Goal: Information Seeking & Learning: Learn about a topic

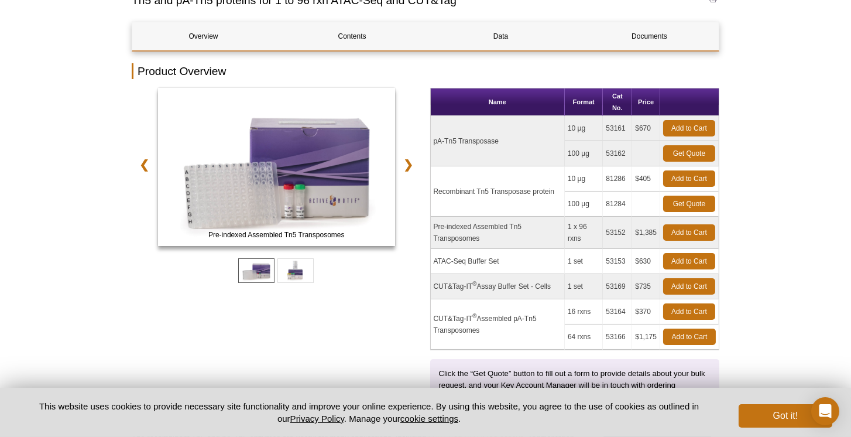
scroll to position [149, 0]
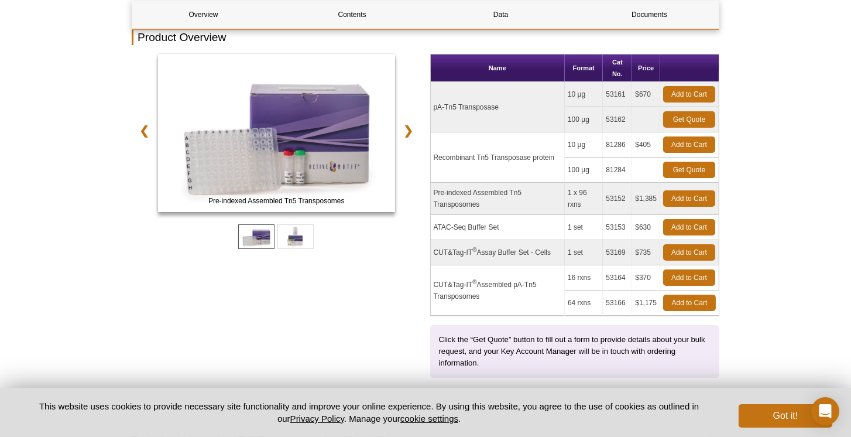
drag, startPoint x: 622, startPoint y: 168, endPoint x: 607, endPoint y: 168, distance: 15.8
click at [607, 168] on td "81284" at bounding box center [617, 170] width 29 height 25
click at [714, 183] on td "Add to Cart" at bounding box center [690, 199] width 59 height 32
drag, startPoint x: 637, startPoint y: 146, endPoint x: 652, endPoint y: 145, distance: 15.2
click at [651, 145] on td "$405" at bounding box center [646, 144] width 28 height 25
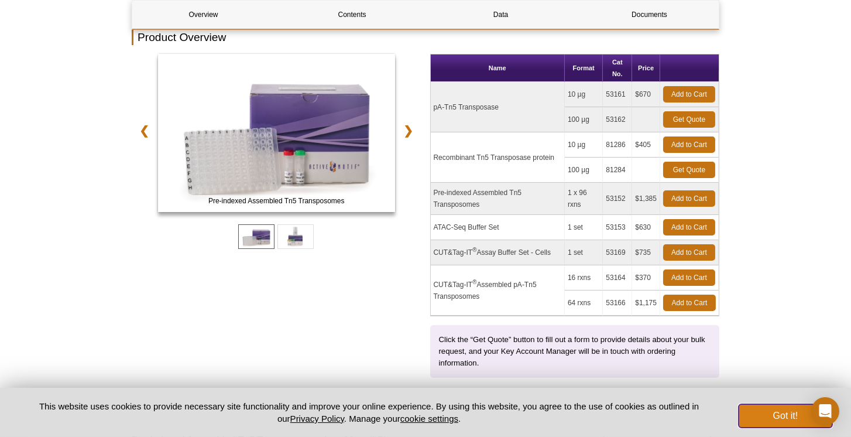
click at [790, 419] on button "Got it!" at bounding box center [786, 415] width 94 height 23
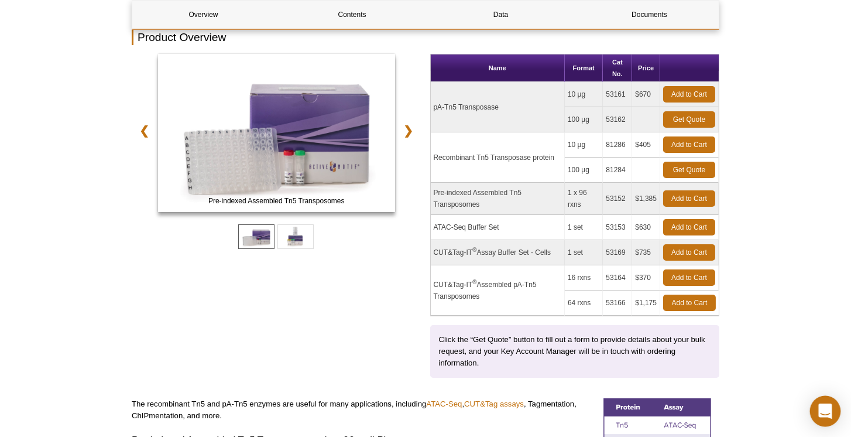
click at [819, 409] on icon "Open Intercom Messenger" at bounding box center [825, 410] width 15 height 15
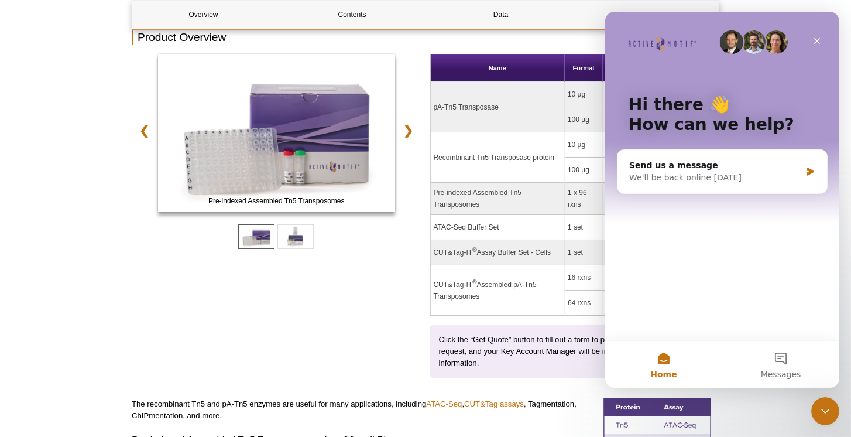
scroll to position [0, 0]
click at [816, 40] on icon "Close" at bounding box center [817, 41] width 6 height 6
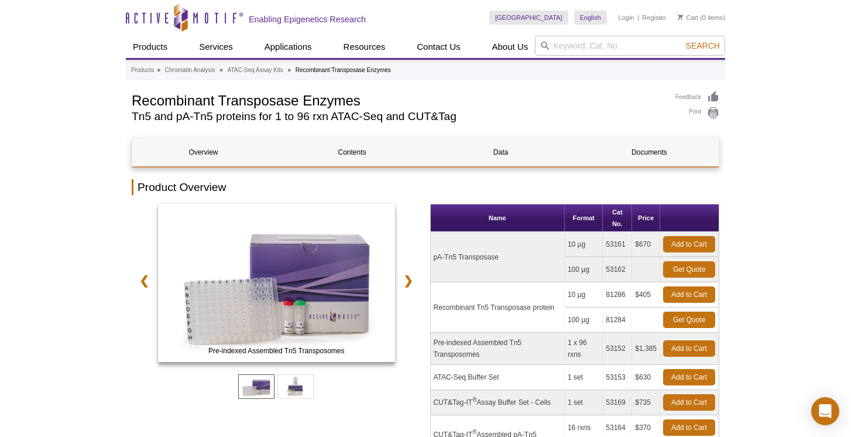
drag, startPoint x: 432, startPoint y: 258, endPoint x: 508, endPoint y: 273, distance: 78.2
click at [507, 255] on td "pA-Tn5 Transposase" at bounding box center [498, 257] width 134 height 50
copy td "pA-Tn5 Transposase"
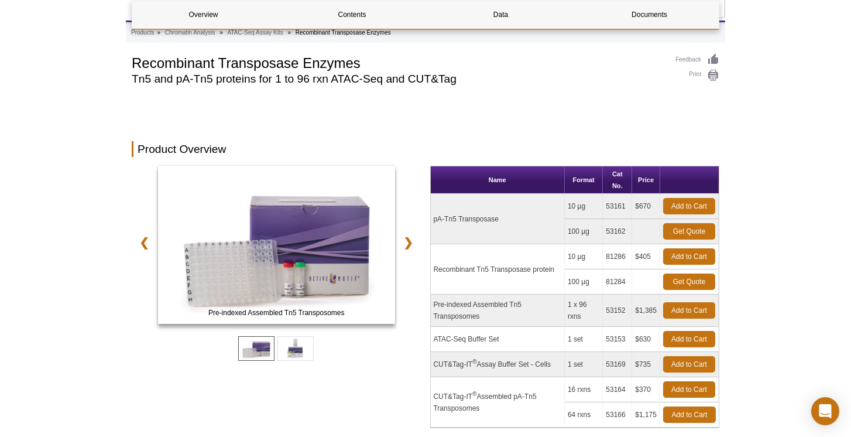
scroll to position [333, 0]
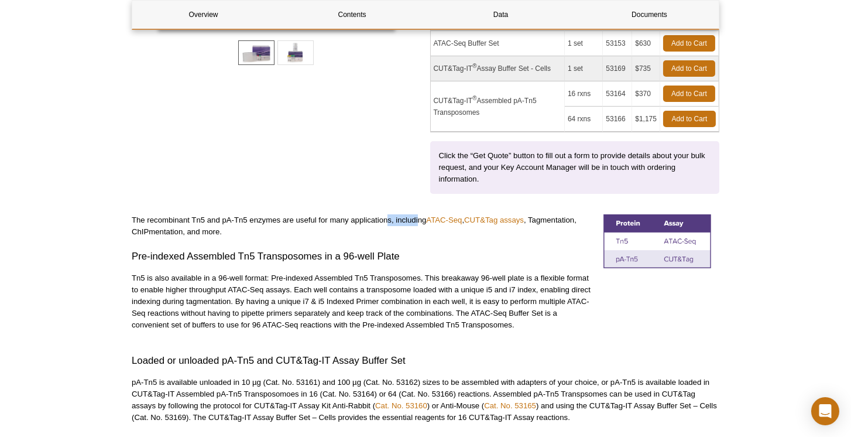
drag, startPoint x: 429, startPoint y: 214, endPoint x: 386, endPoint y: 220, distance: 42.5
click at [386, 220] on p "The recombinant Tn5 and pA-Tn5 enzymes are useful for many applications, includ…" at bounding box center [363, 225] width 463 height 23
click at [436, 242] on div "The recombinant Tn5 and pA-Tn5 enzymes are useful for many applications, includ…" at bounding box center [363, 278] width 463 height 128
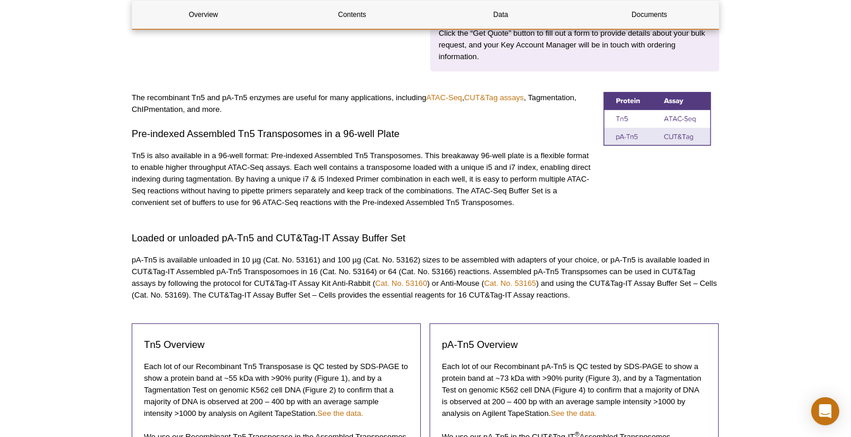
scroll to position [501, 0]
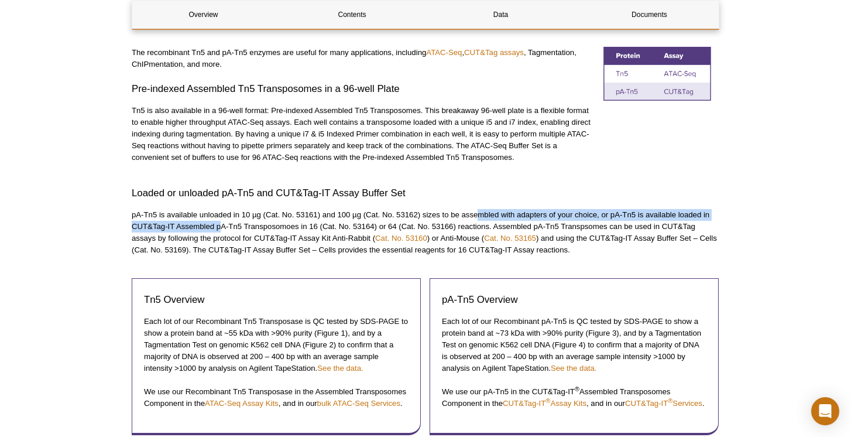
drag, startPoint x: 229, startPoint y: 223, endPoint x: 498, endPoint y: 228, distance: 268.8
click at [478, 218] on p "pA-Tn5 is available unloaded in 10 µg (Cat. No. 53161) and 100 µg (Cat. No. 531…" at bounding box center [426, 232] width 588 height 47
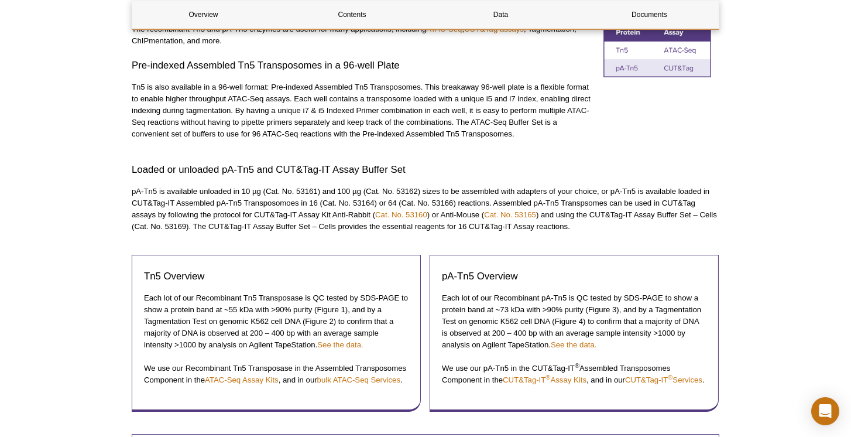
scroll to position [567, 0]
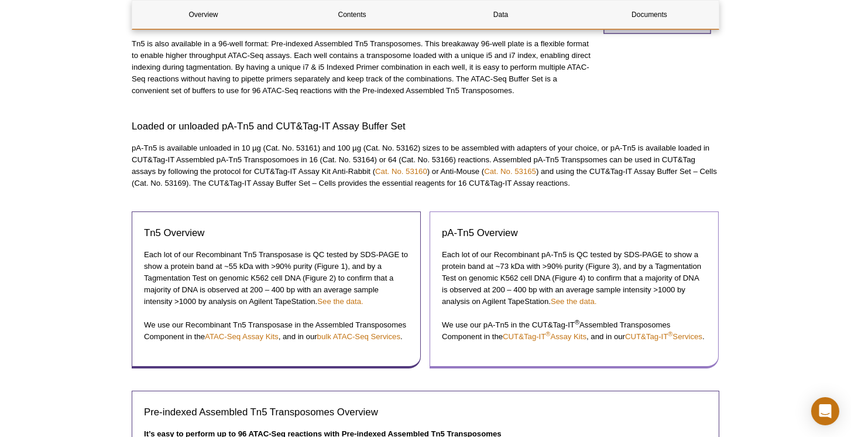
click at [587, 343] on p "We use our pA-Tn5 in the CUT&Tag-IT ® Assembled Transposomes Component in the C…" at bounding box center [574, 330] width 265 height 23
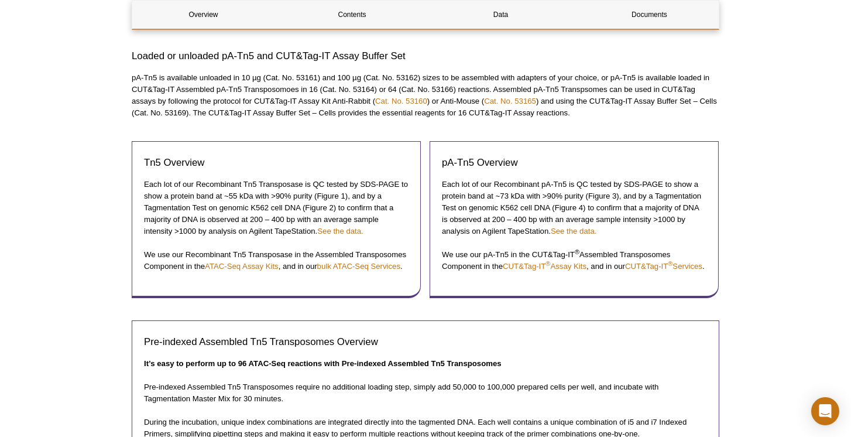
scroll to position [668, 0]
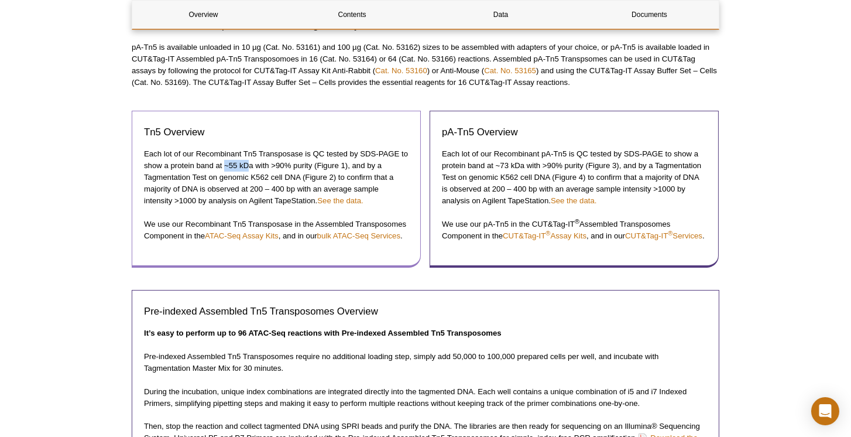
drag, startPoint x: 225, startPoint y: 164, endPoint x: 249, endPoint y: 164, distance: 24.0
click at [249, 164] on p "Each lot of our Recombinant Tn5 Transposase is QC tested by SDS-PAGE to show a …" at bounding box center [276, 177] width 265 height 59
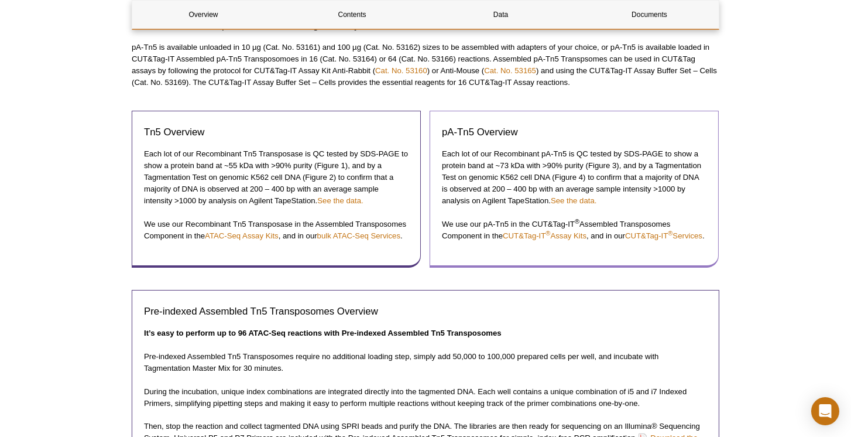
click at [668, 194] on p "Each lot of our Recombinant pA-Tn5 is QC tested by SDS-PAGE to show a protein b…" at bounding box center [574, 177] width 265 height 59
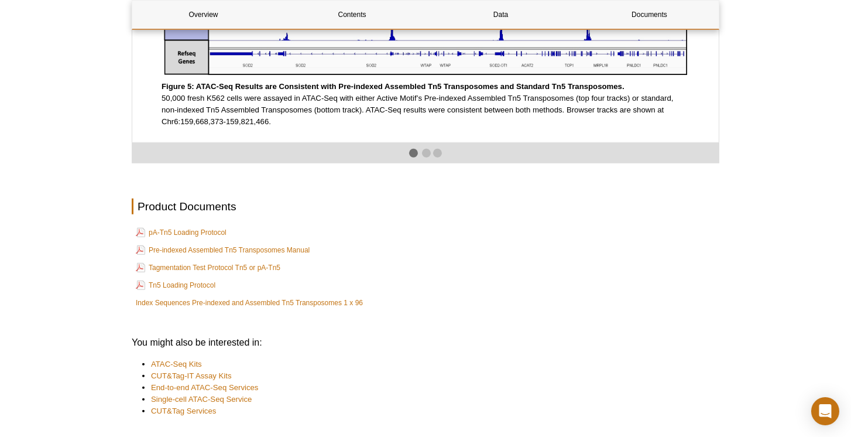
scroll to position [2112, 0]
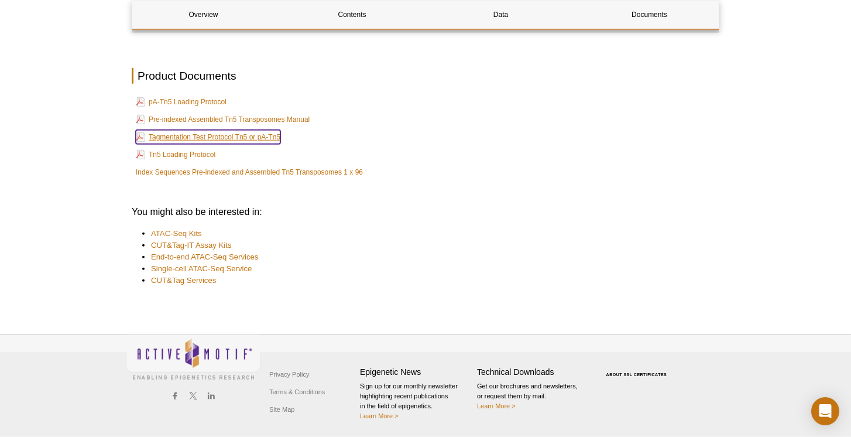
click at [256, 138] on link "Tagmentation Test Protocol Tn5 or pA-Tn5" at bounding box center [208, 137] width 145 height 14
